Goal: Task Accomplishment & Management: Manage account settings

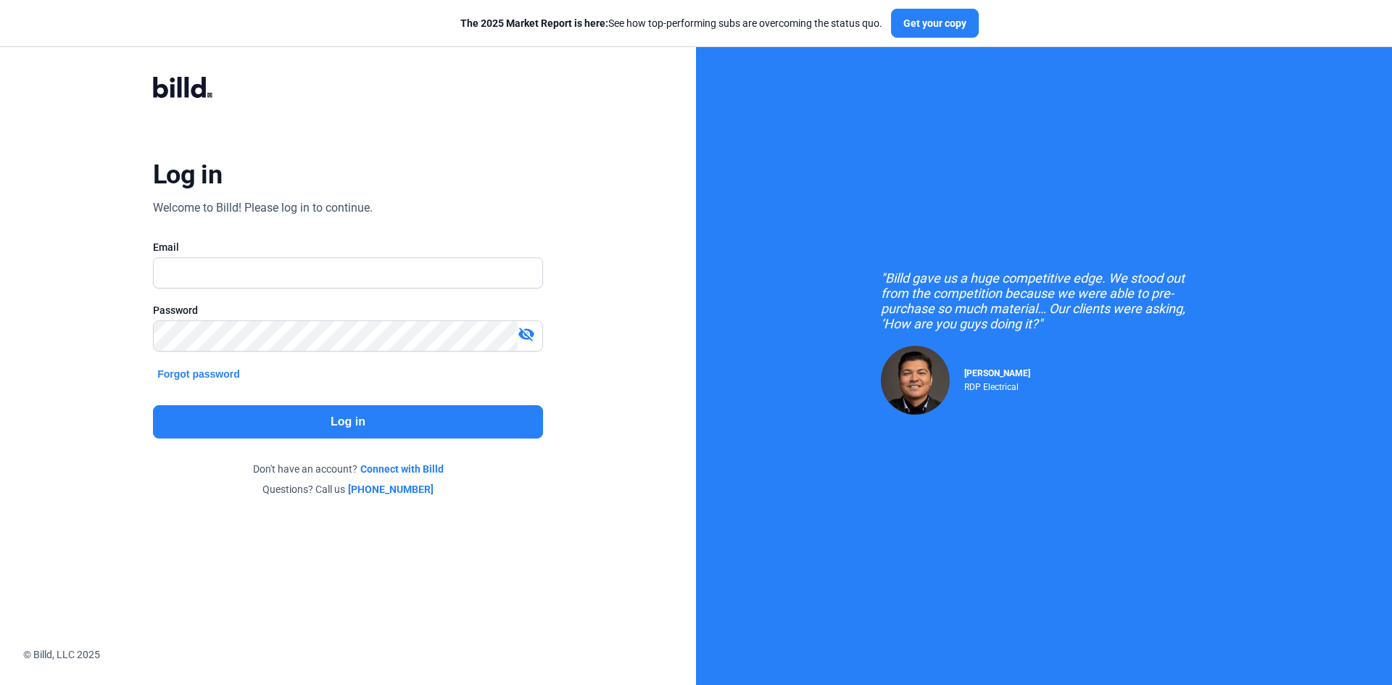
drag, startPoint x: 207, startPoint y: 294, endPoint x: 199, endPoint y: 280, distance: 15.6
click at [204, 290] on div at bounding box center [348, 296] width 390 height 15
click at [199, 280] on input "text" at bounding box center [340, 273] width 373 height 30
type input "[PERSON_NAME][EMAIL_ADDRESS][DOMAIN_NAME]"
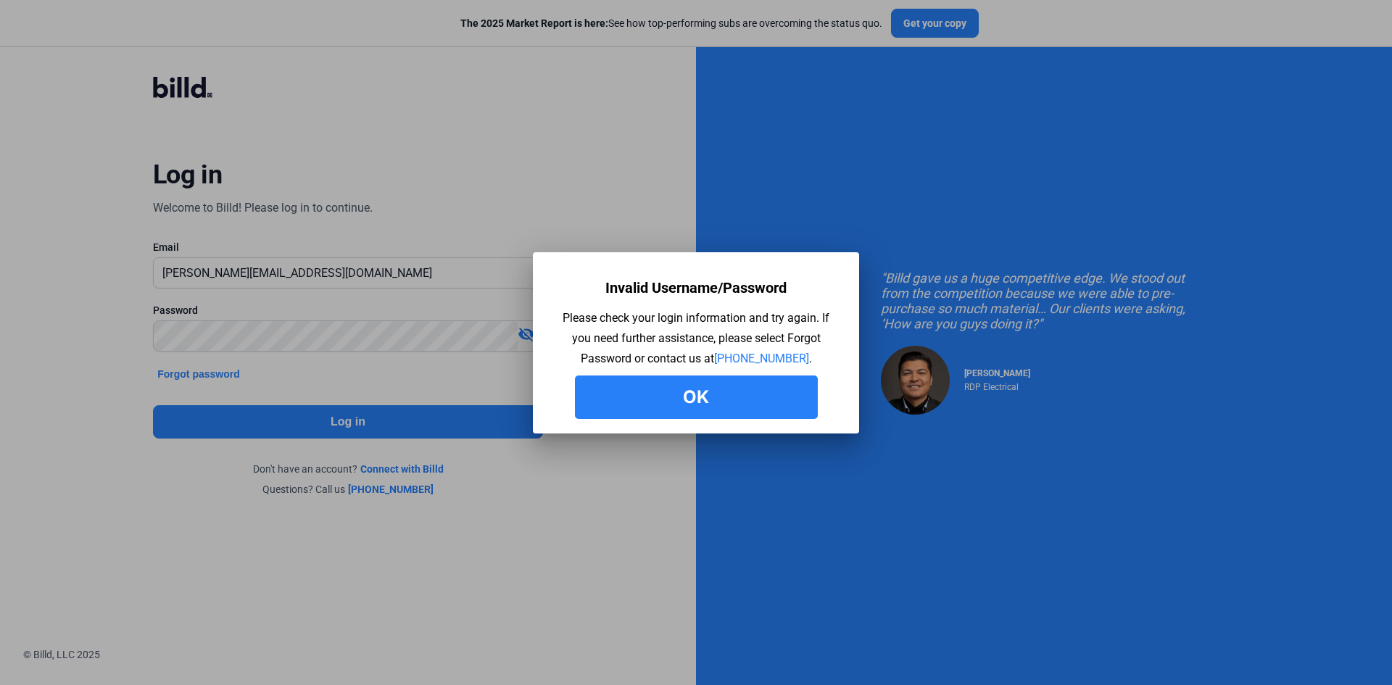
click at [729, 409] on button "Ok" at bounding box center [696, 398] width 243 height 44
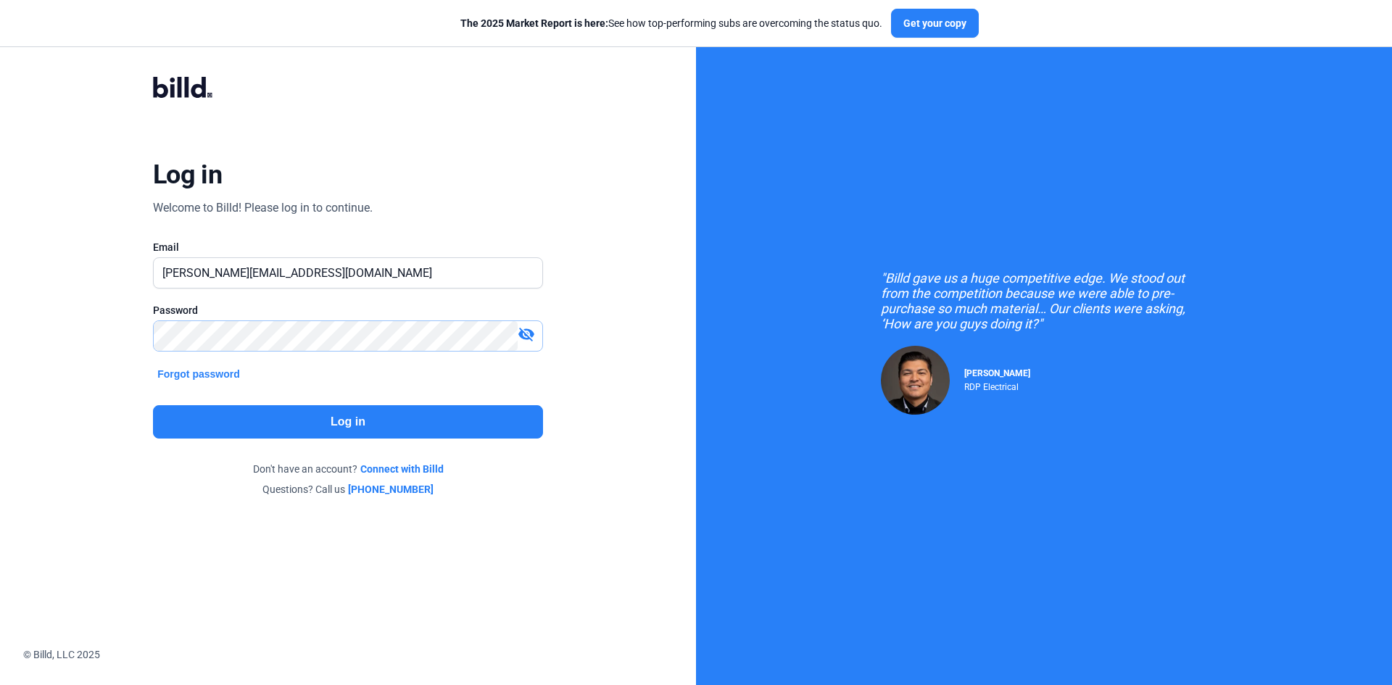
click at [107, 341] on div "Log in Welcome to Billd! Please log in to continue. Email [PERSON_NAME][EMAIL_A…" at bounding box center [347, 287] width 501 height 476
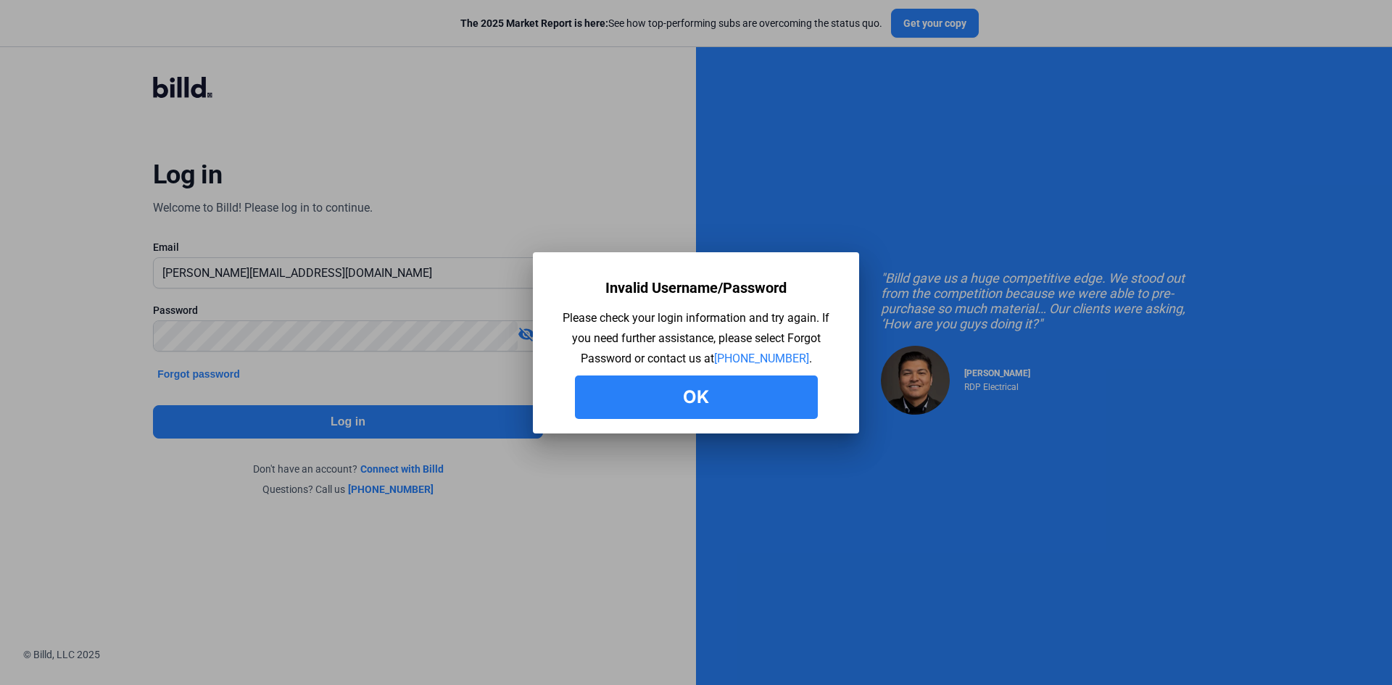
click at [655, 400] on button "Ok" at bounding box center [696, 398] width 243 height 44
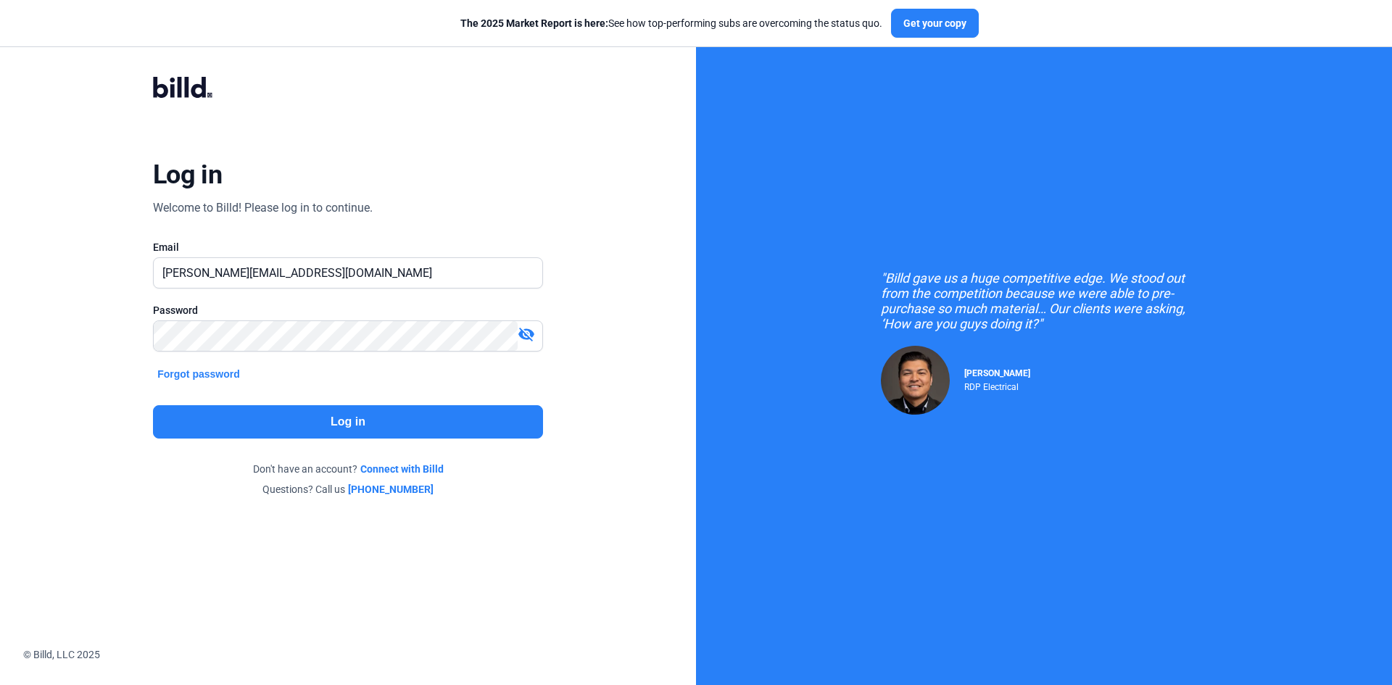
click at [525, 331] on mat-icon "visibility_off" at bounding box center [526, 334] width 17 height 17
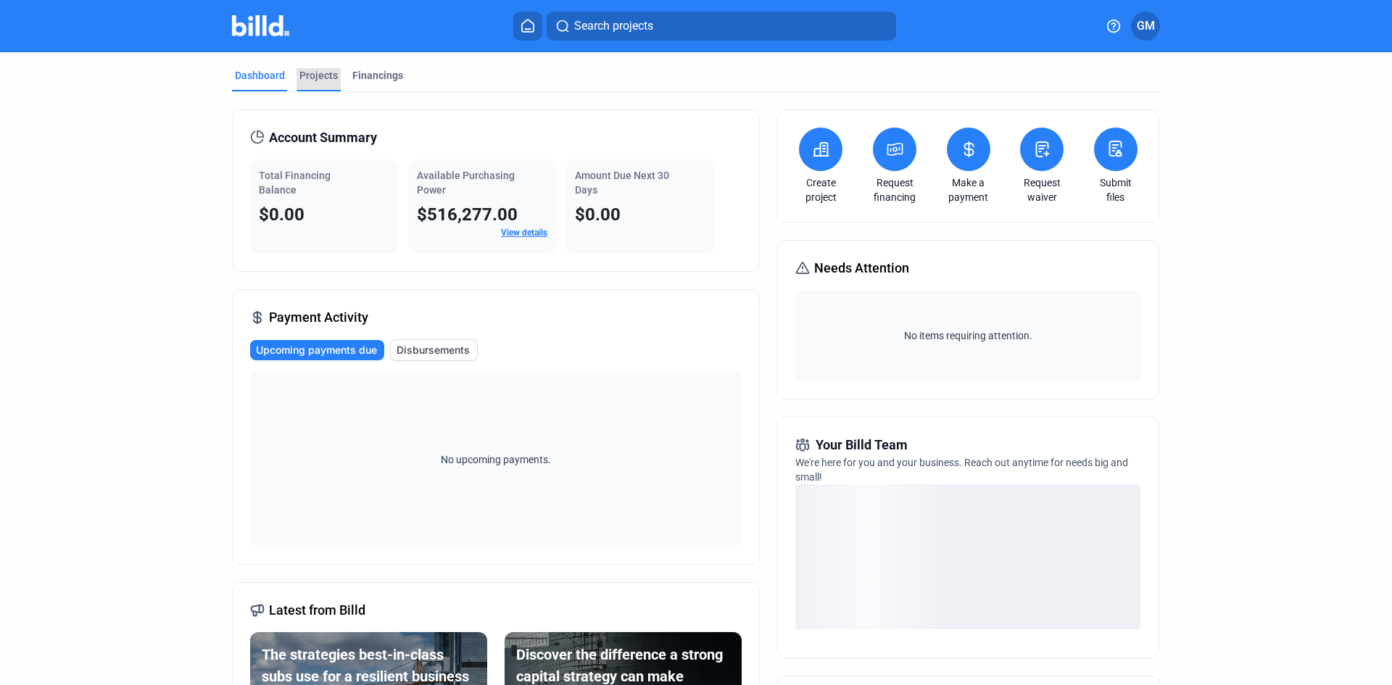
click at [300, 72] on div "Projects" at bounding box center [319, 75] width 38 height 15
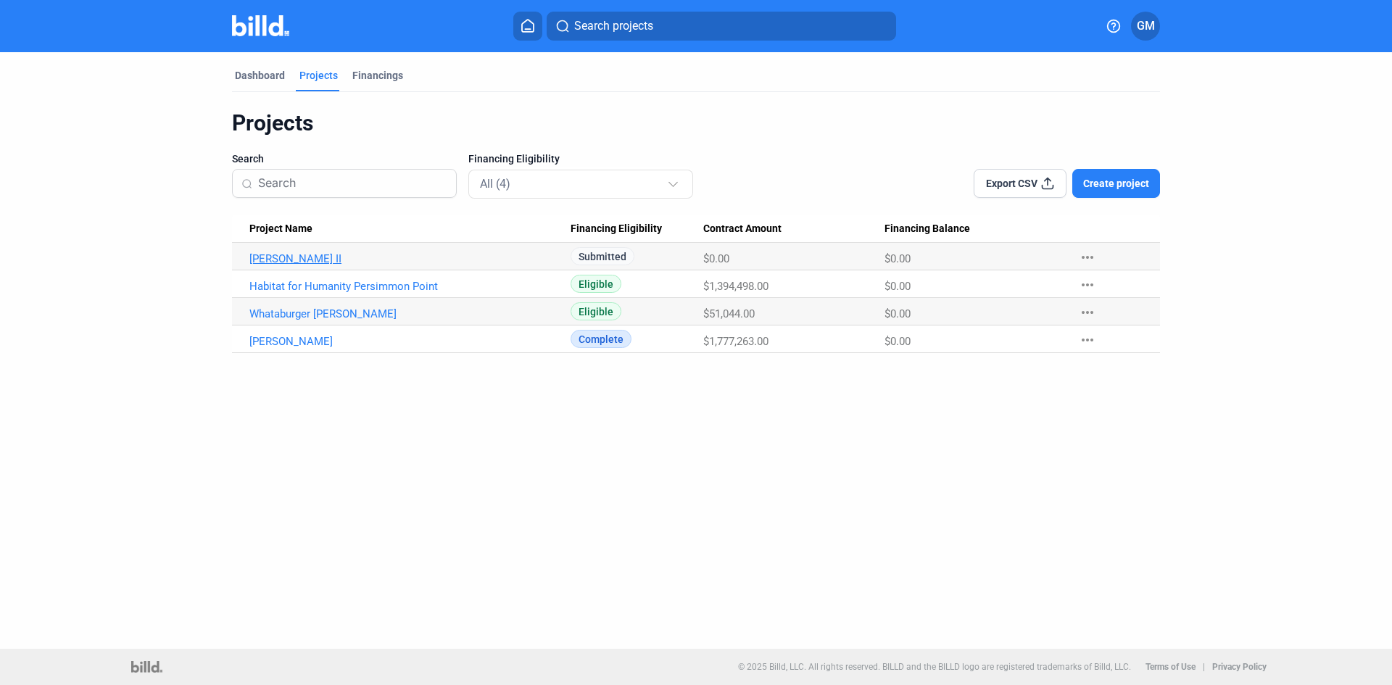
click at [526, 255] on link "[PERSON_NAME] II" at bounding box center [409, 258] width 321 height 13
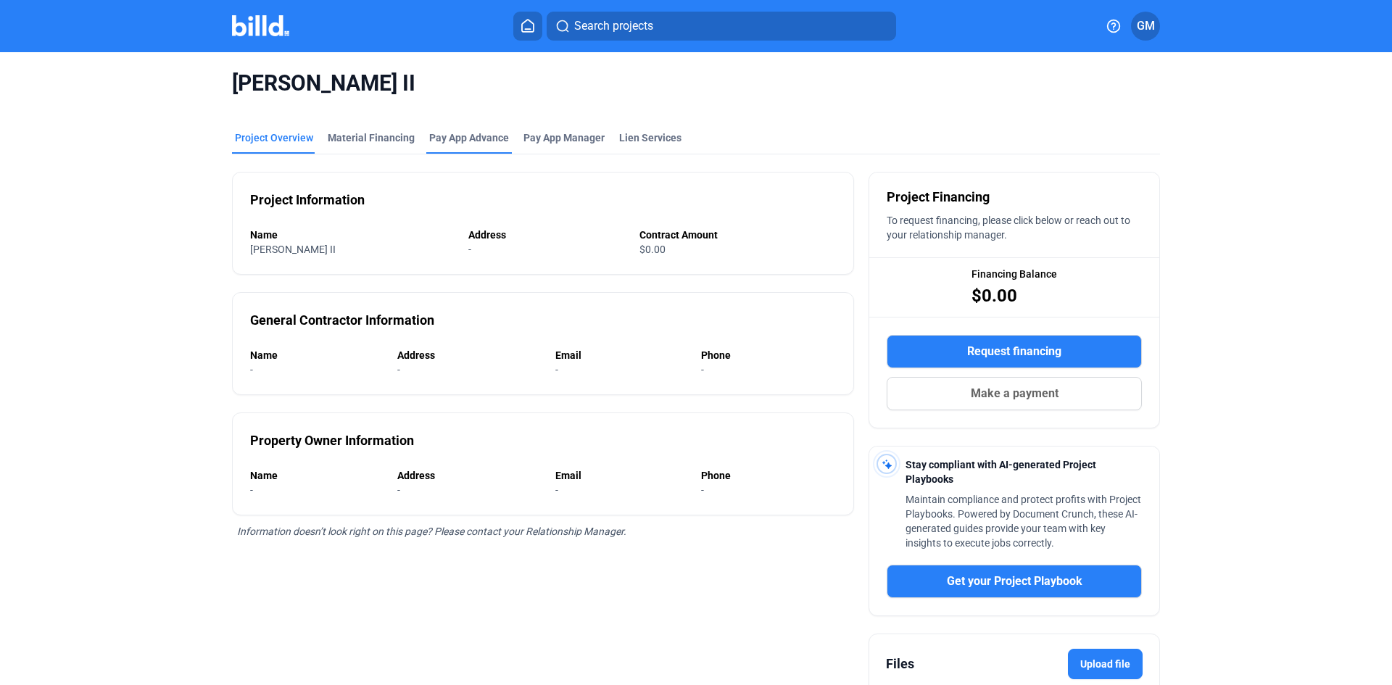
click at [461, 133] on div "Pay App Advance" at bounding box center [469, 138] width 80 height 15
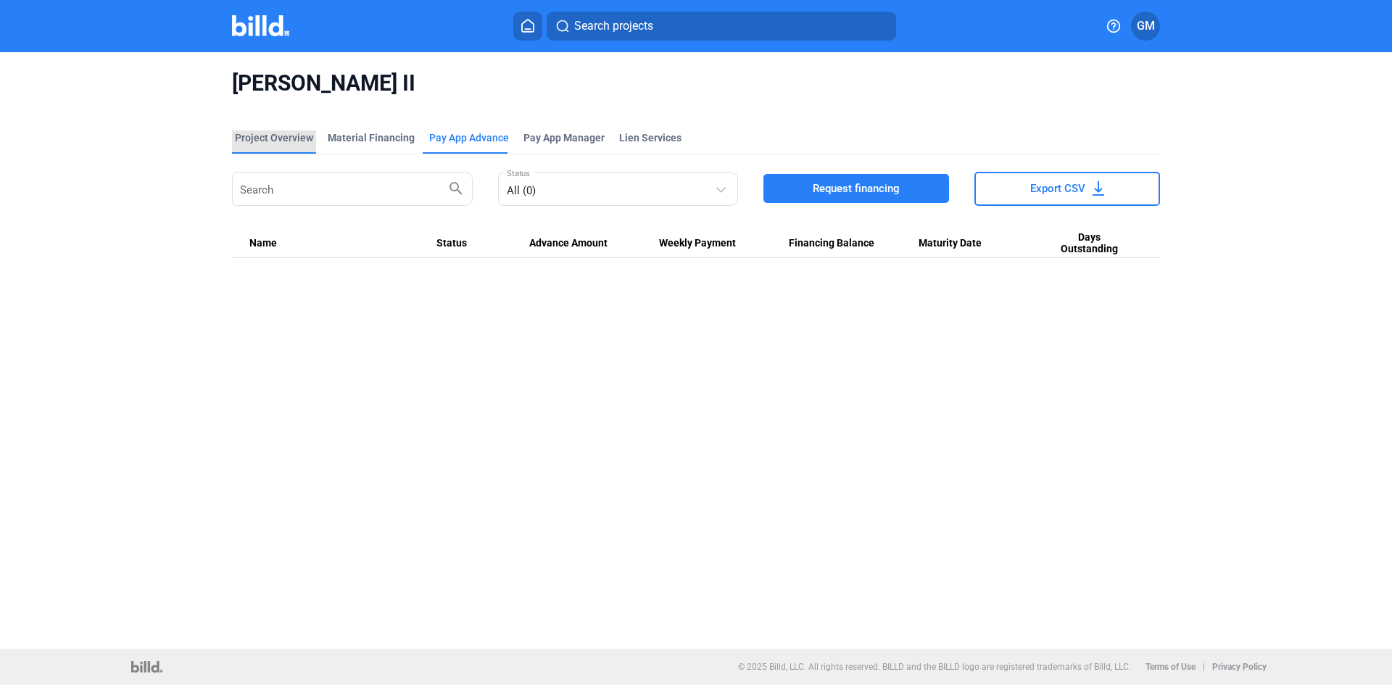
click at [276, 137] on div "Project Overview" at bounding box center [274, 138] width 78 height 15
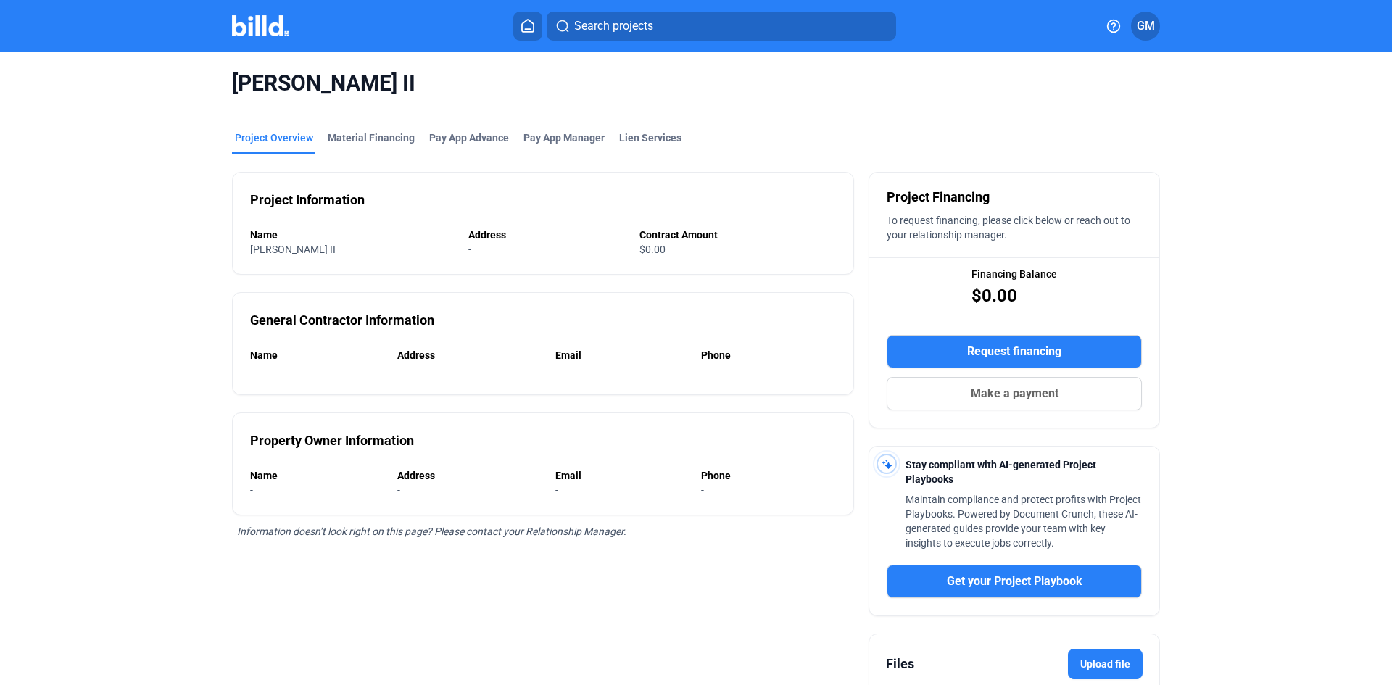
click at [1146, 13] on button "GM" at bounding box center [1145, 26] width 29 height 29
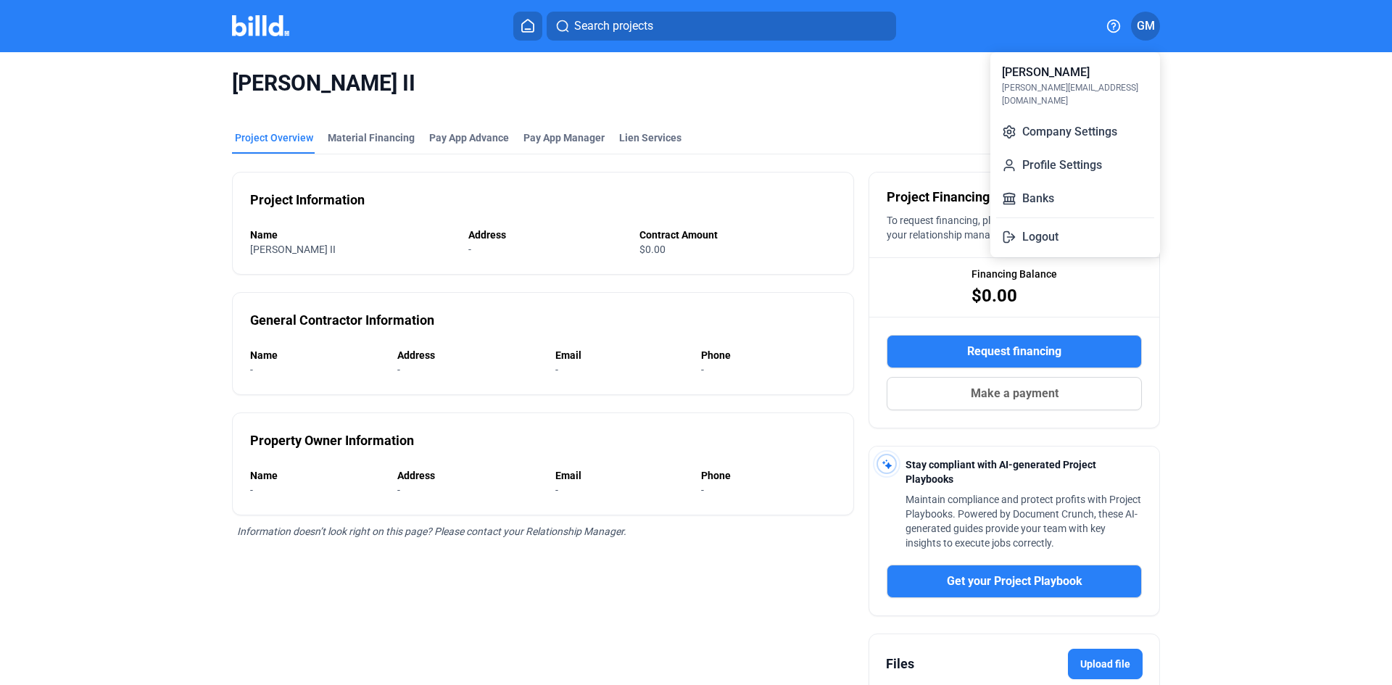
click at [527, 25] on div at bounding box center [696, 342] width 1392 height 685
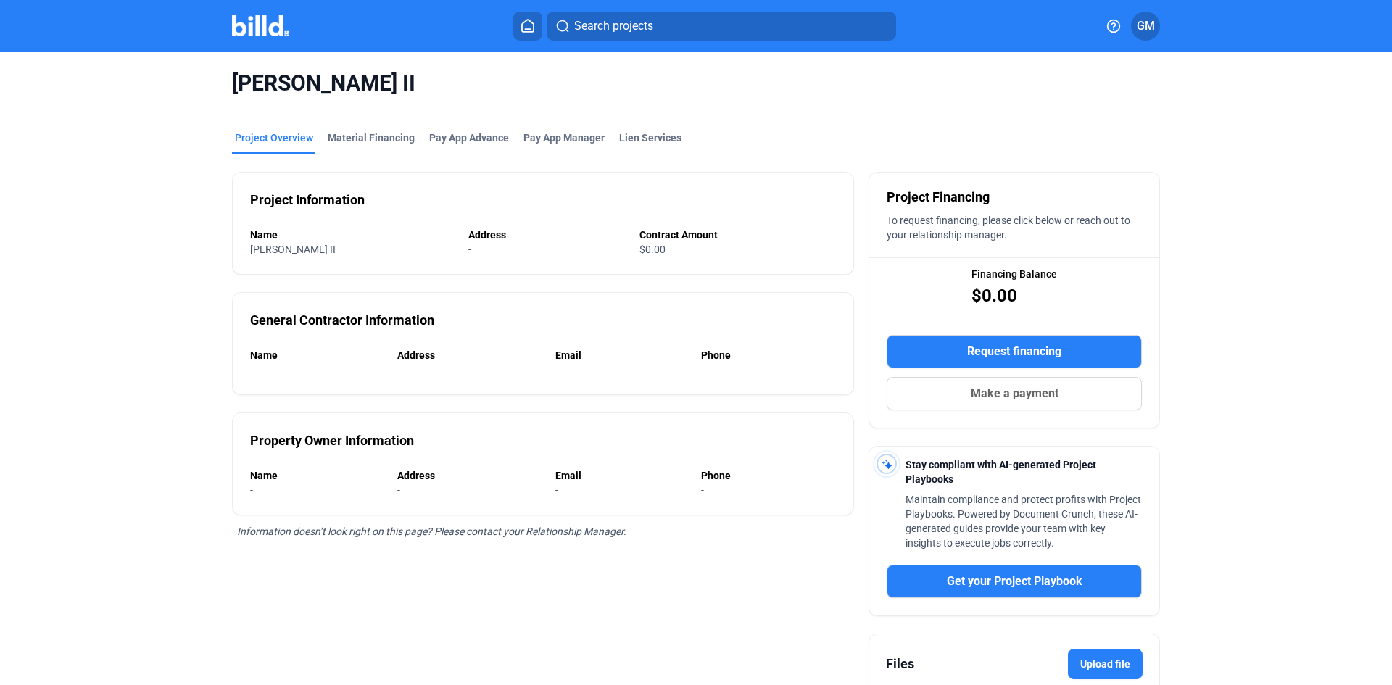
click at [524, 25] on icon at bounding box center [528, 26] width 15 height 14
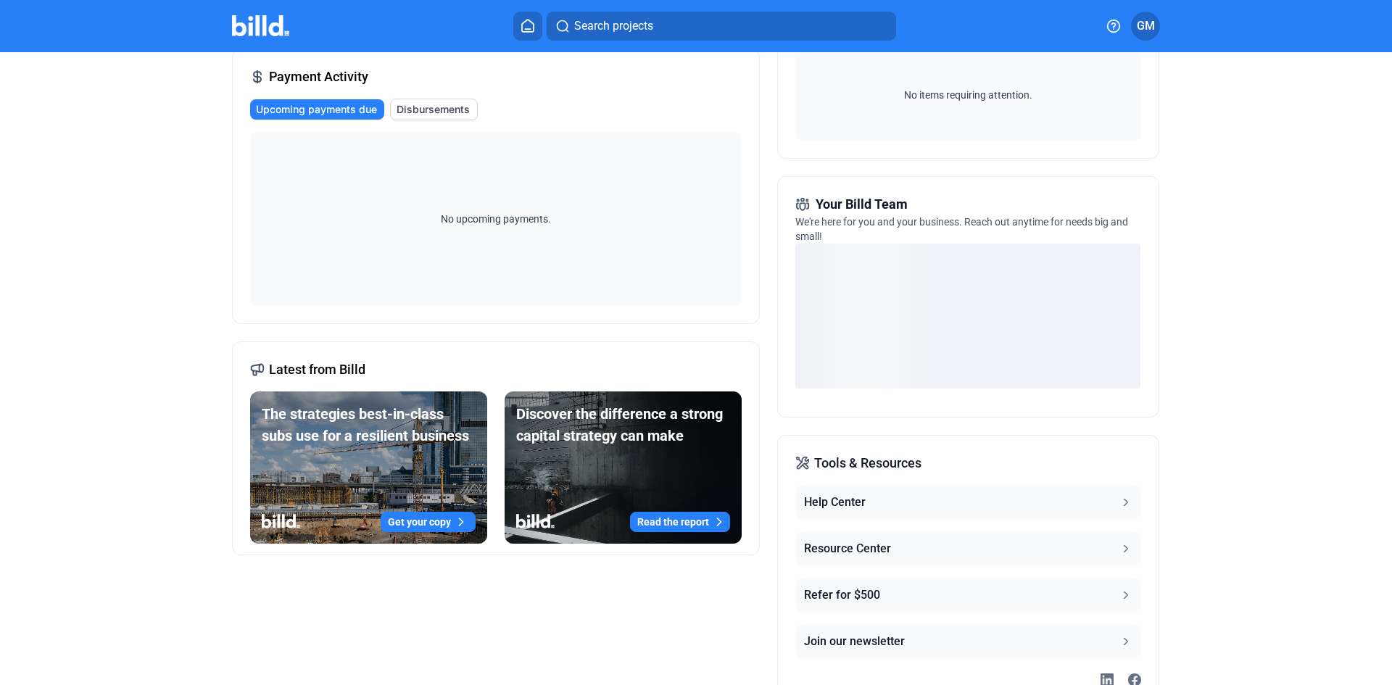
scroll to position [318, 0]
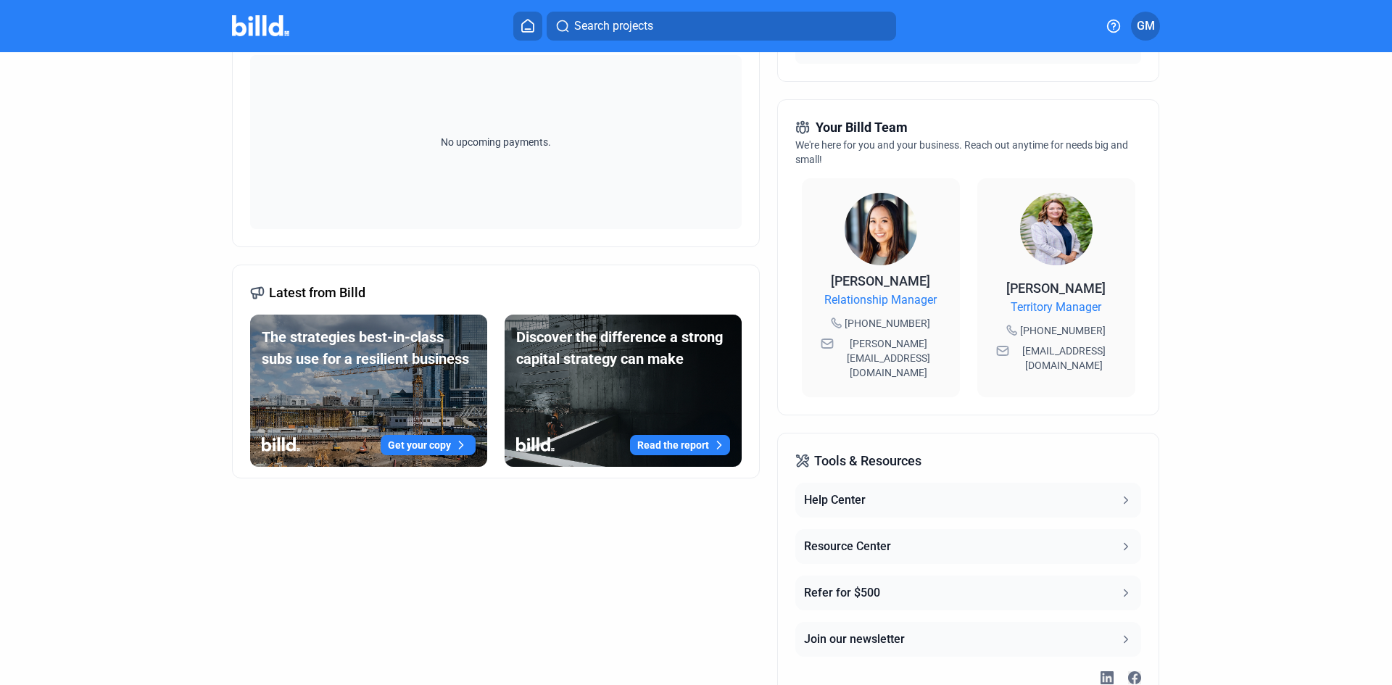
click at [1058, 344] on span "[EMAIL_ADDRESS][DOMAIN_NAME]" at bounding box center [1064, 358] width 104 height 29
copy div "[EMAIL_ADDRESS][DOMAIN_NAME]"
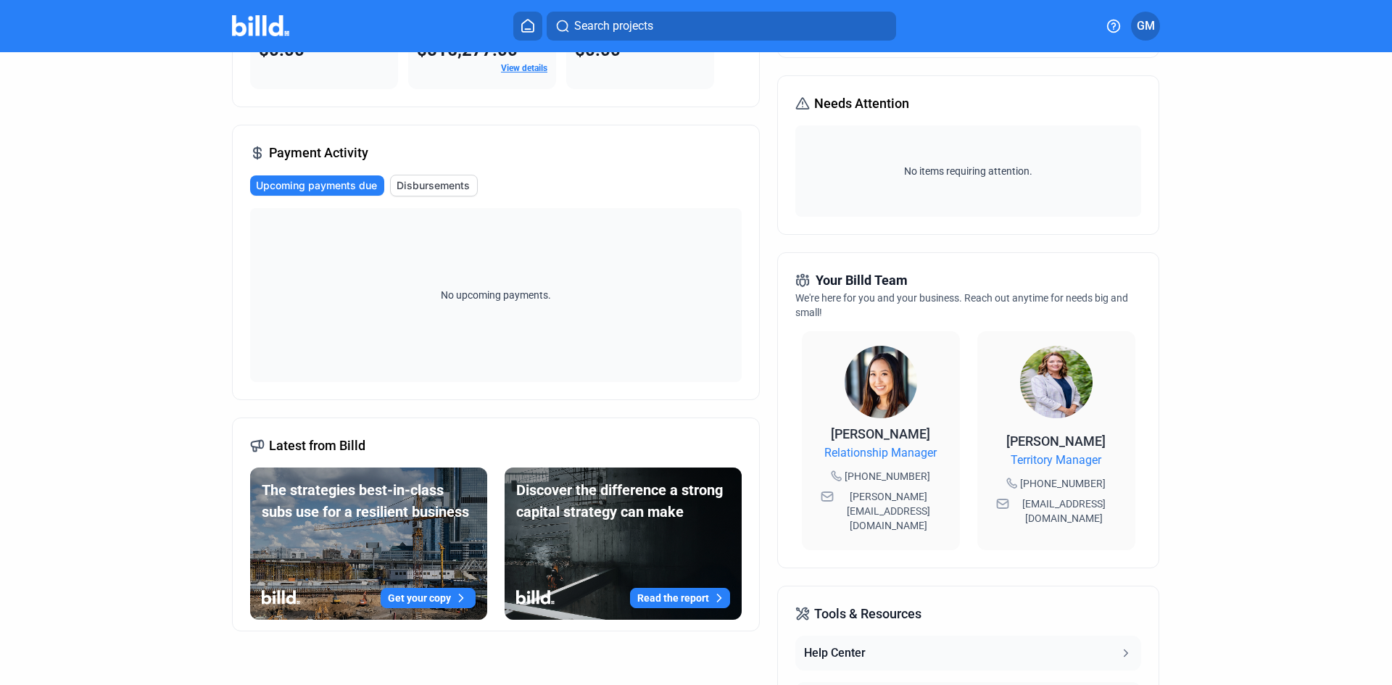
scroll to position [0, 0]
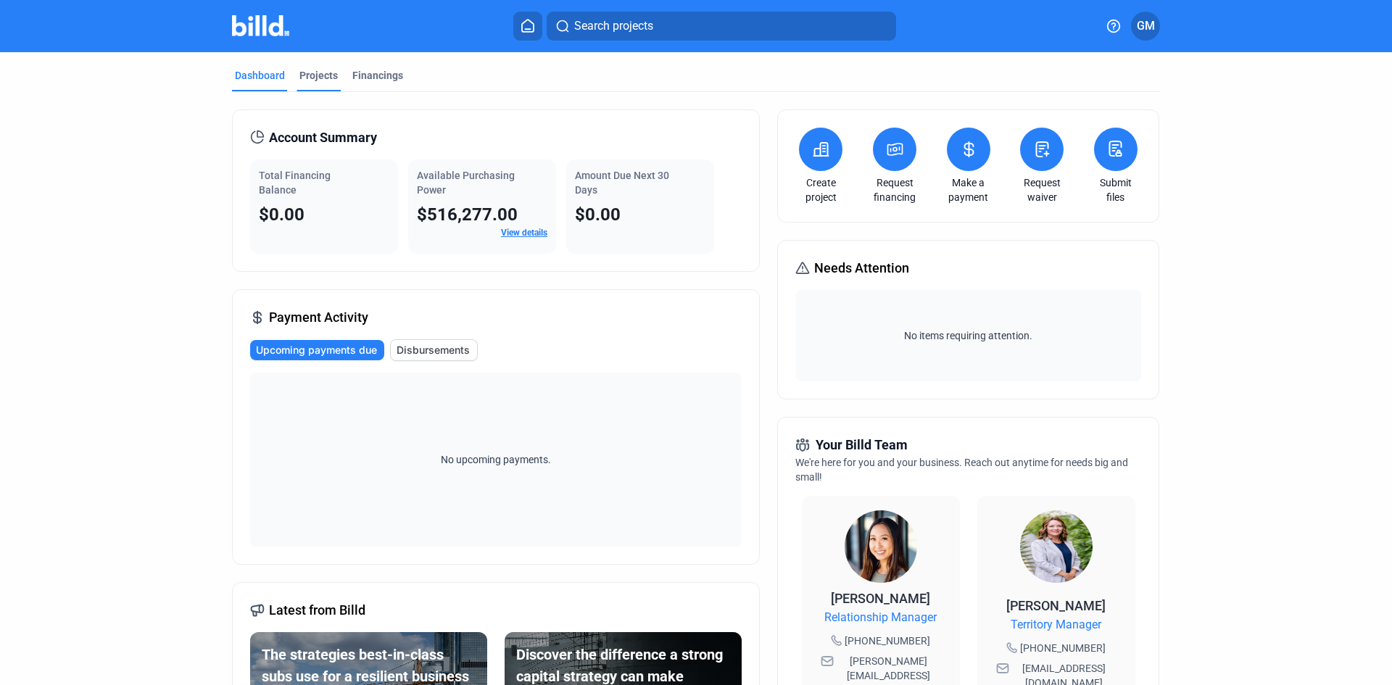
click at [321, 80] on div "Projects" at bounding box center [319, 75] width 38 height 15
